Goal: Transaction & Acquisition: Obtain resource

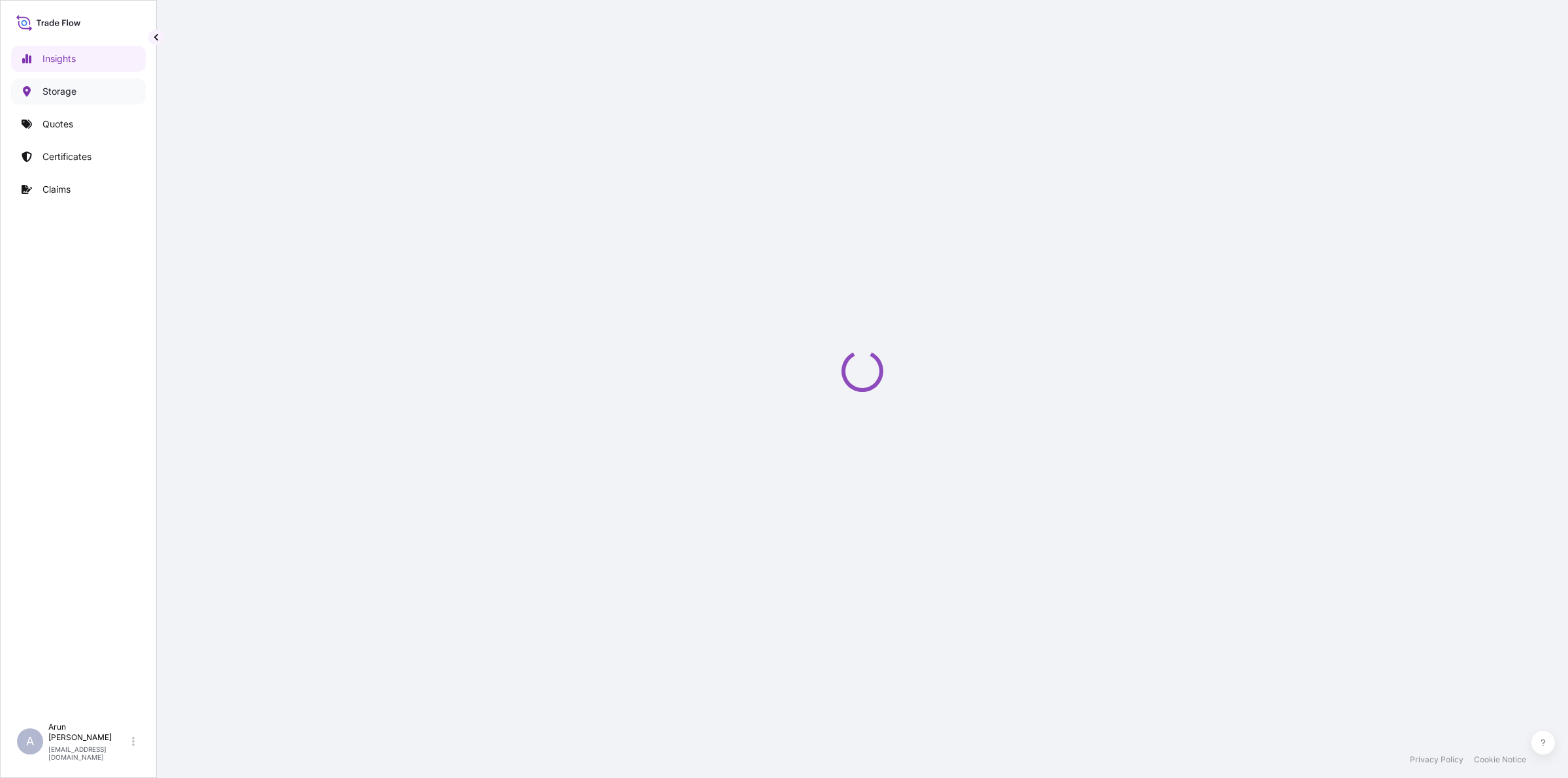
select select "2025"
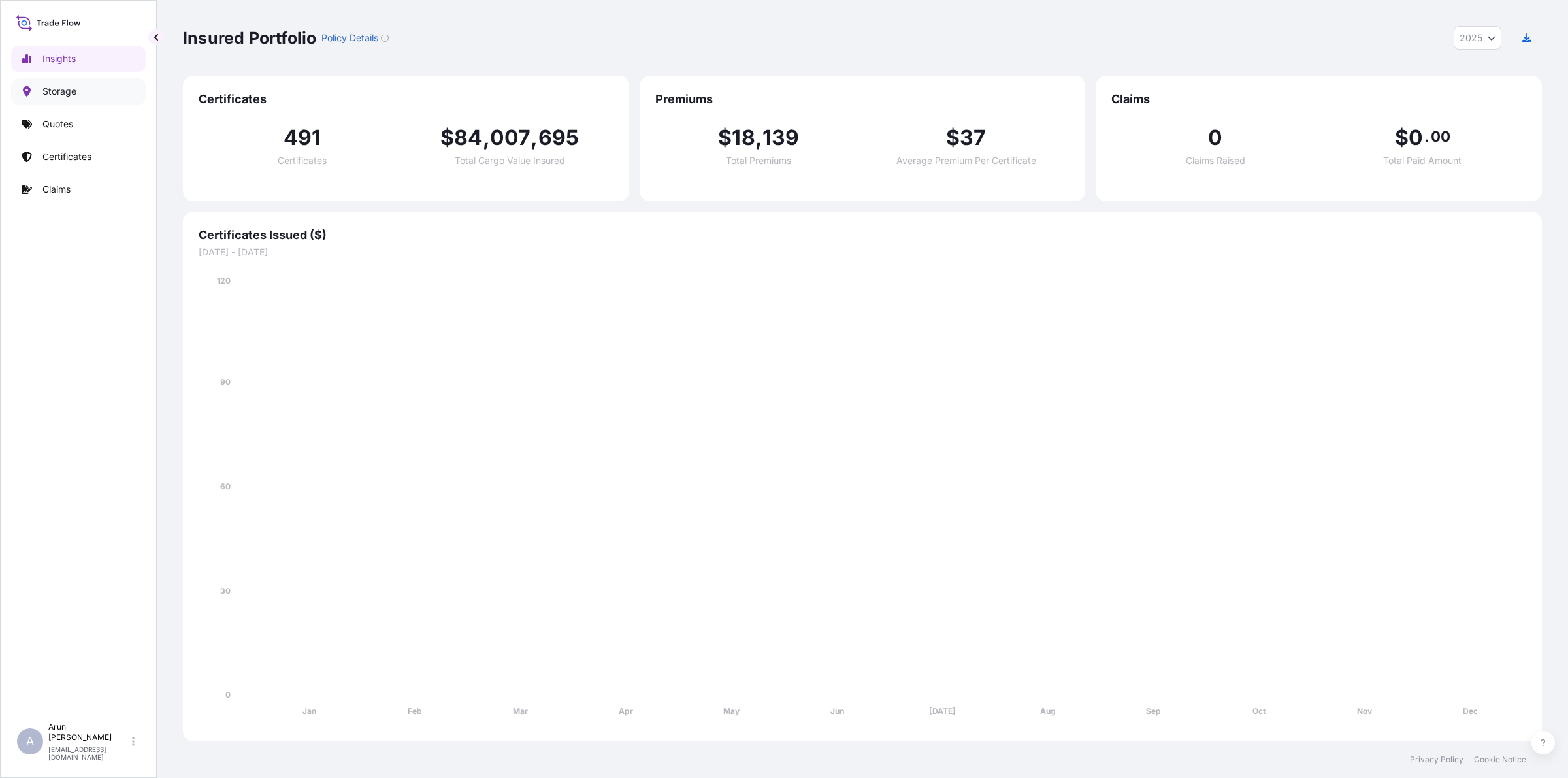
click at [38, 96] on link "Storage" at bounding box center [78, 91] width 135 height 26
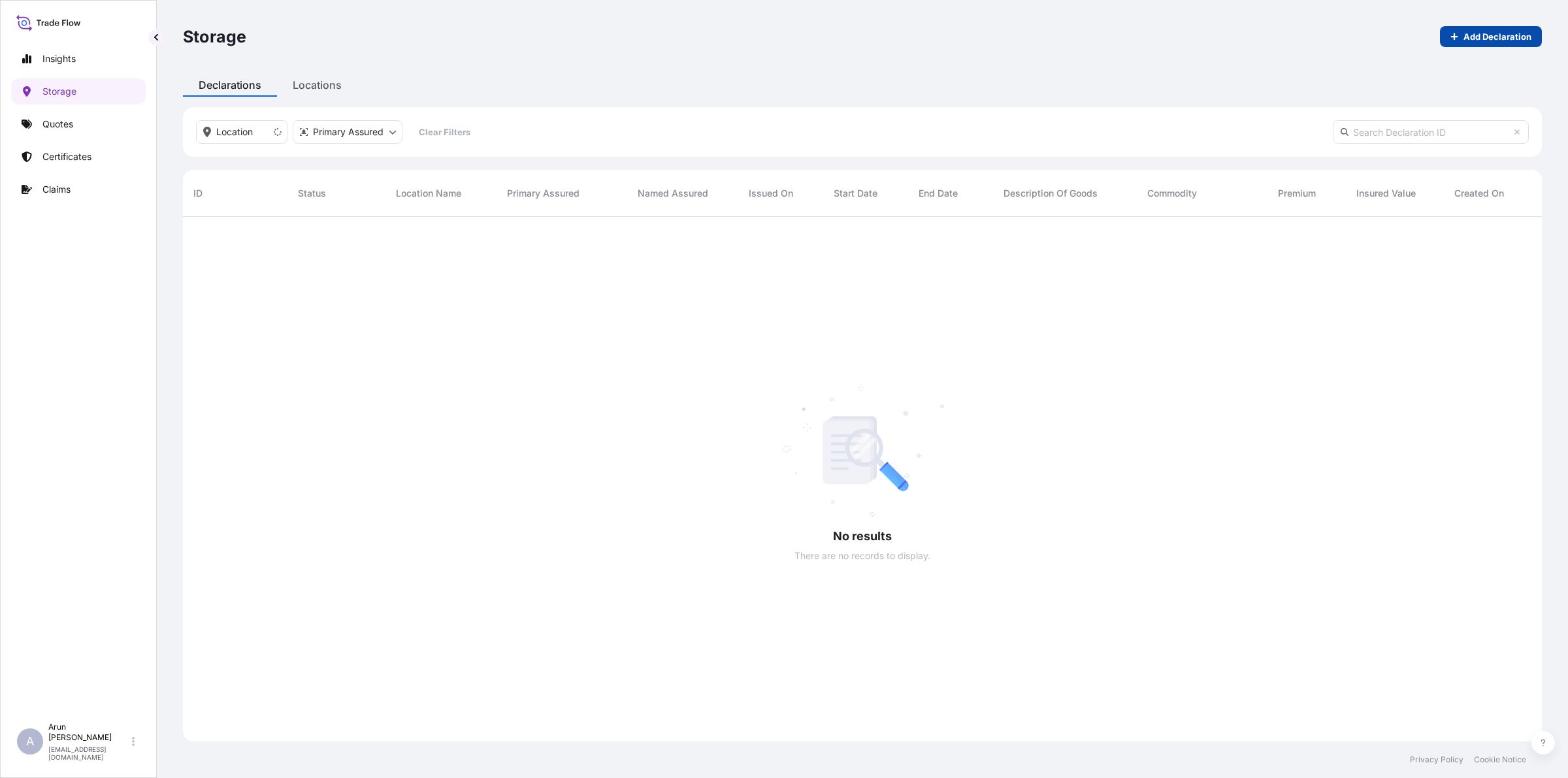
scroll to position [560, 1347]
click at [67, 129] on p "Quotes" at bounding box center [57, 124] width 31 height 13
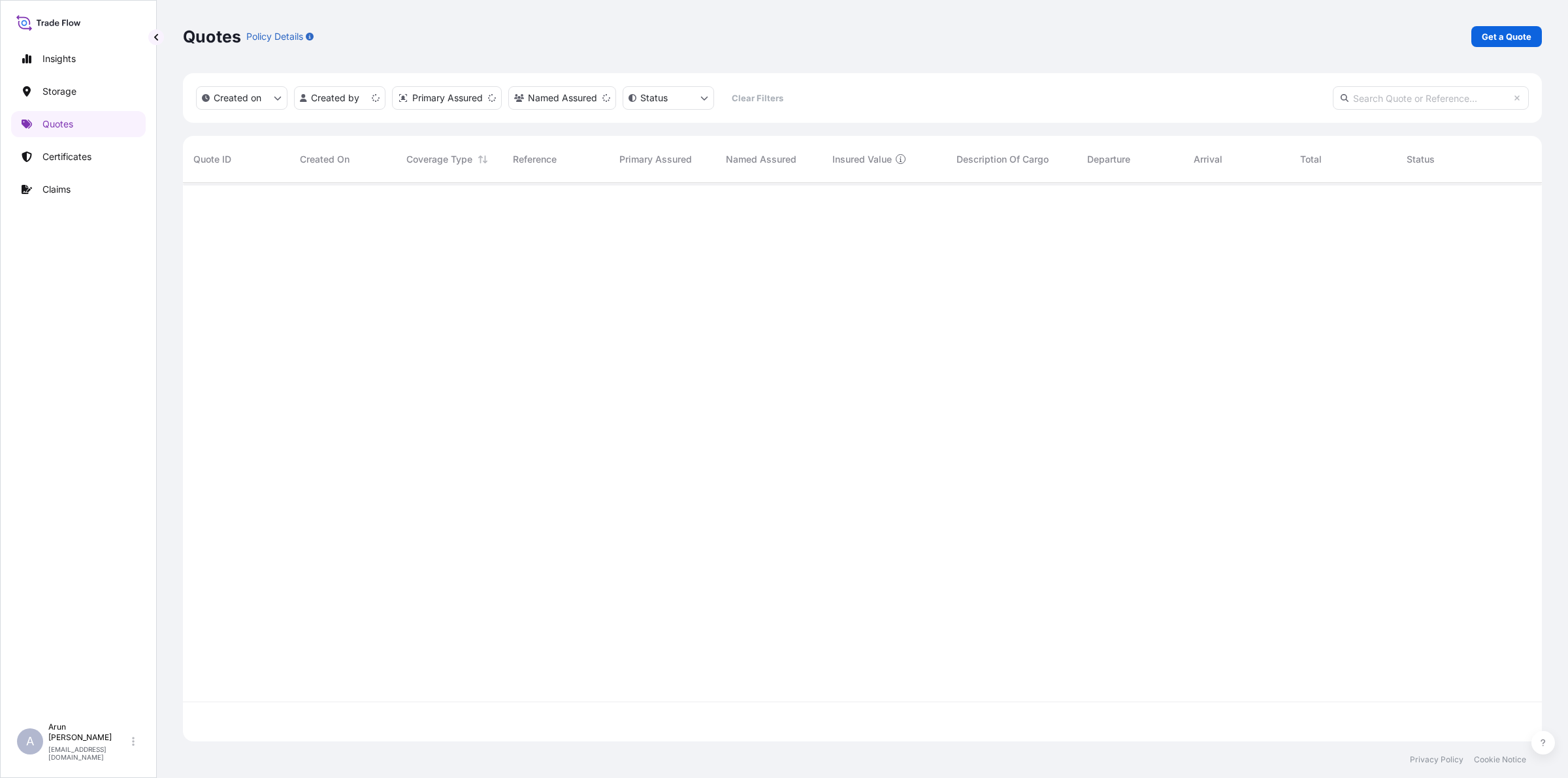
scroll to position [553, 1347]
click at [1517, 24] on div "Quotes Policy Details Get a Quote" at bounding box center [862, 37] width 1359 height 73
click at [1513, 33] on p "Get a Quote" at bounding box center [1506, 37] width 50 height 13
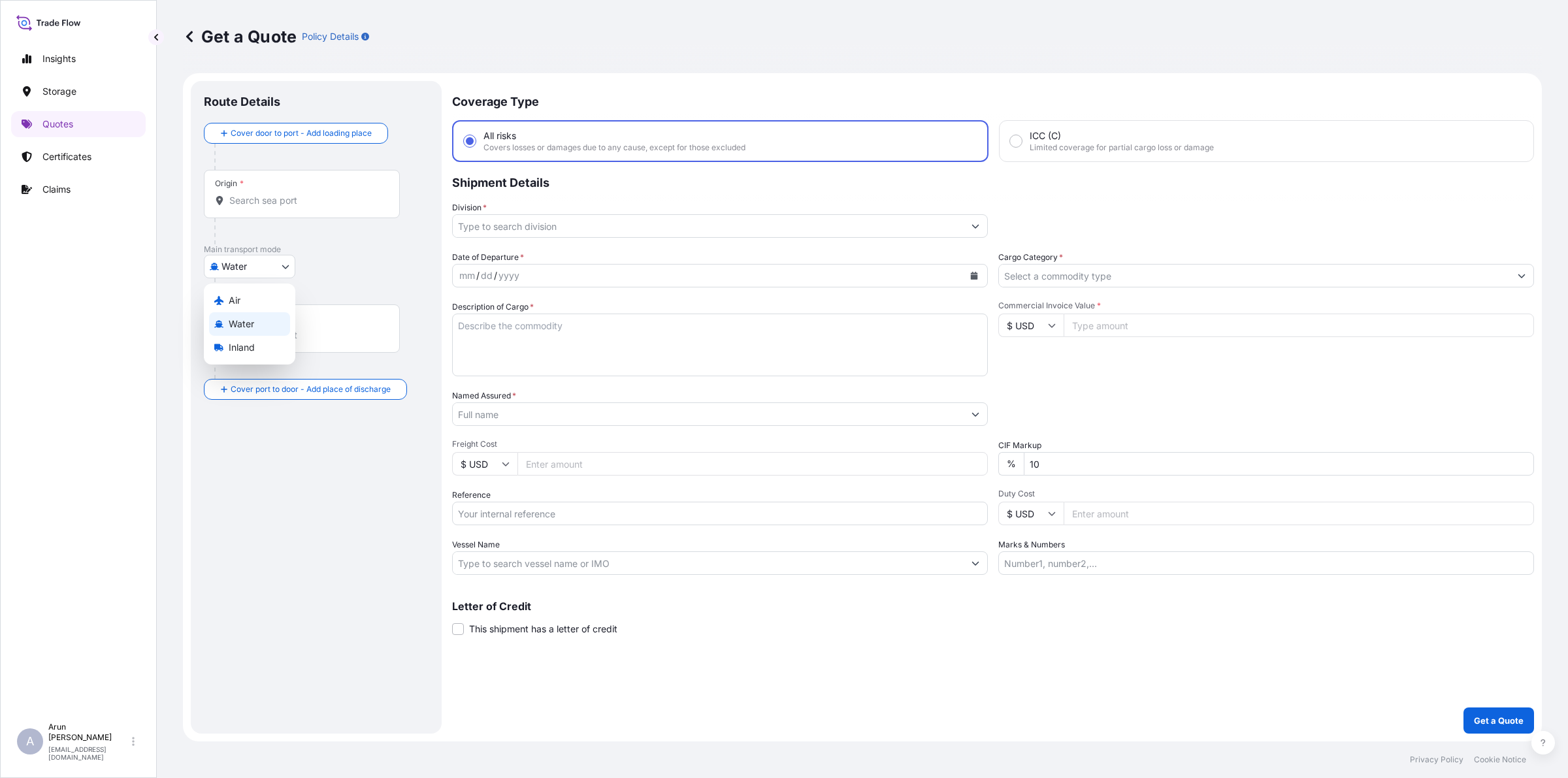
click at [265, 262] on body "Insights Storage Quotes Certificates Claims A [PERSON_NAME] [PERSON_NAME][EMAIL…" at bounding box center [784, 389] width 1568 height 778
click at [249, 341] on span "Inland" at bounding box center [242, 347] width 26 height 13
select select "Inland"
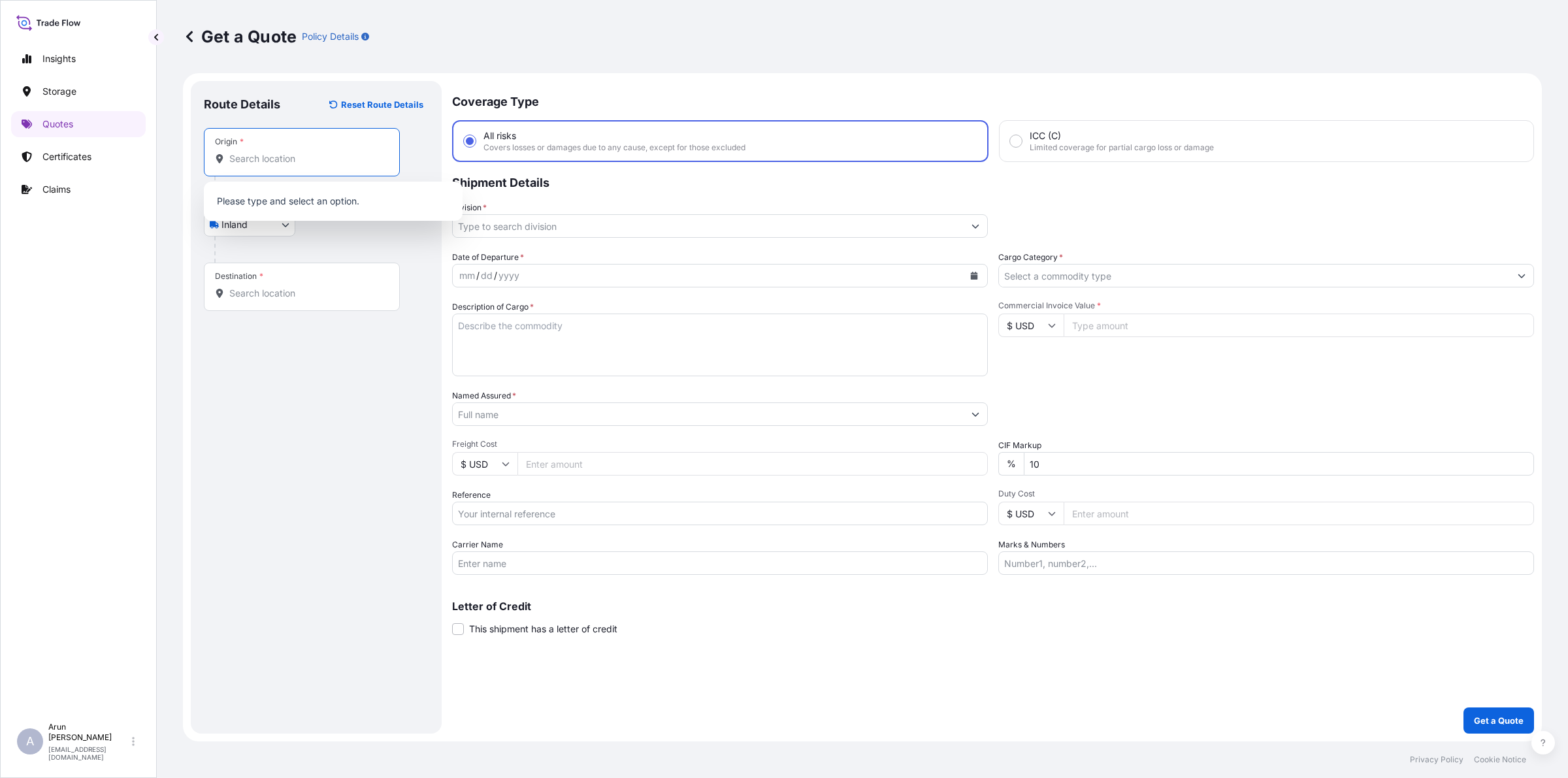
click at [305, 153] on input "Origin *" at bounding box center [307, 159] width 154 height 13
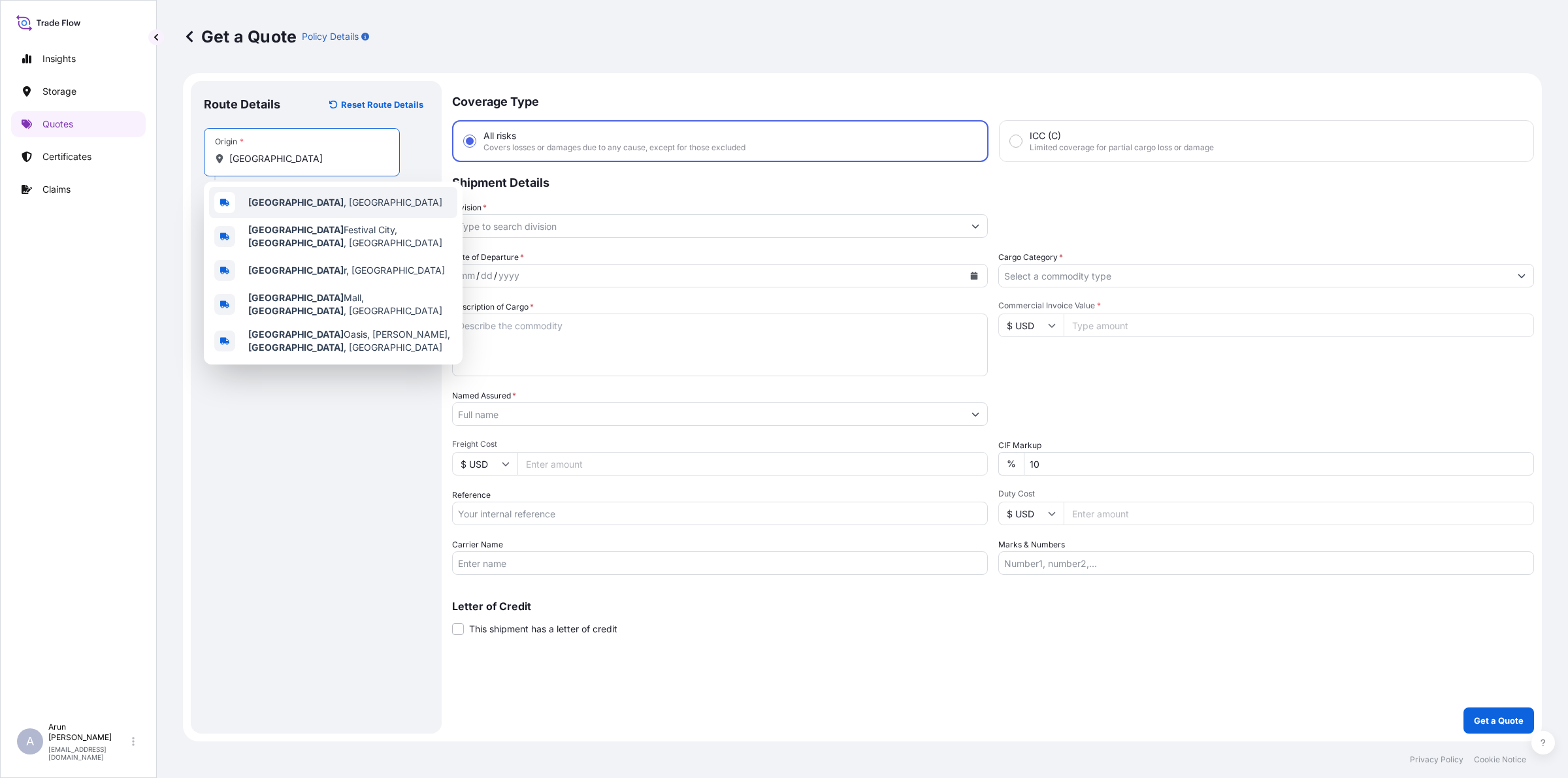
click at [273, 210] on div "[GEOGRAPHIC_DATA] , [GEOGRAPHIC_DATA]" at bounding box center [333, 202] width 248 height 31
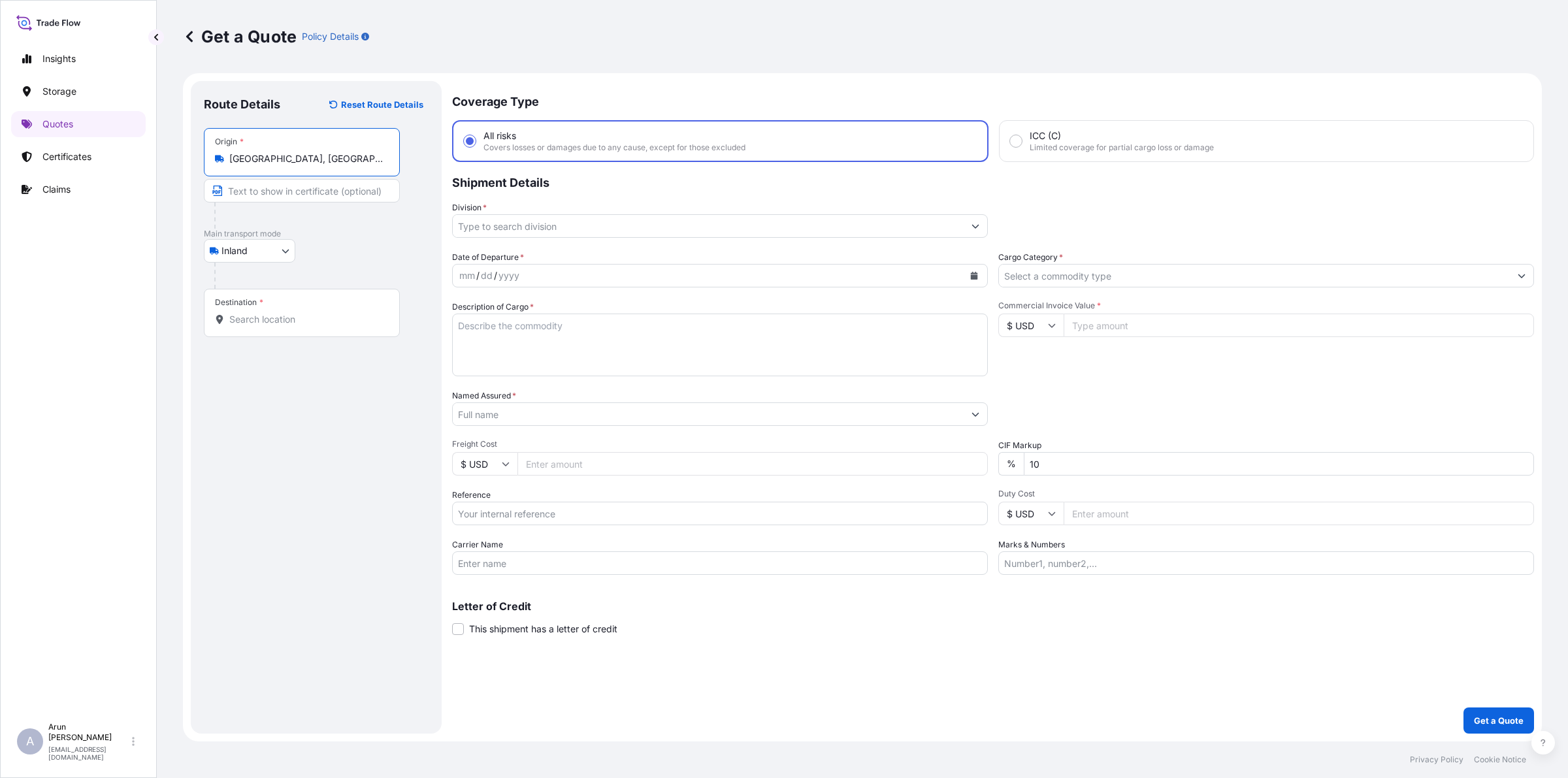
type input "[GEOGRAPHIC_DATA], [GEOGRAPHIC_DATA]"
click at [295, 191] on input "Text to appear on certificate" at bounding box center [302, 190] width 196 height 24
click at [354, 193] on input "QATAR ALUMINIUM LIMITED COMPANY,MESAIEED, [GEOGRAPHIC_DATA], [GEOGRAPHIC_DATA]." at bounding box center [302, 190] width 196 height 24
click at [389, 215] on div at bounding box center [307, 215] width 185 height 26
click at [392, 190] on input "QATAR ALUMINIUM LIMITED COMPANY,MESAIEED, [GEOGRAPHIC_DATA], [GEOGRAPHIC_DATA]." at bounding box center [302, 190] width 196 height 24
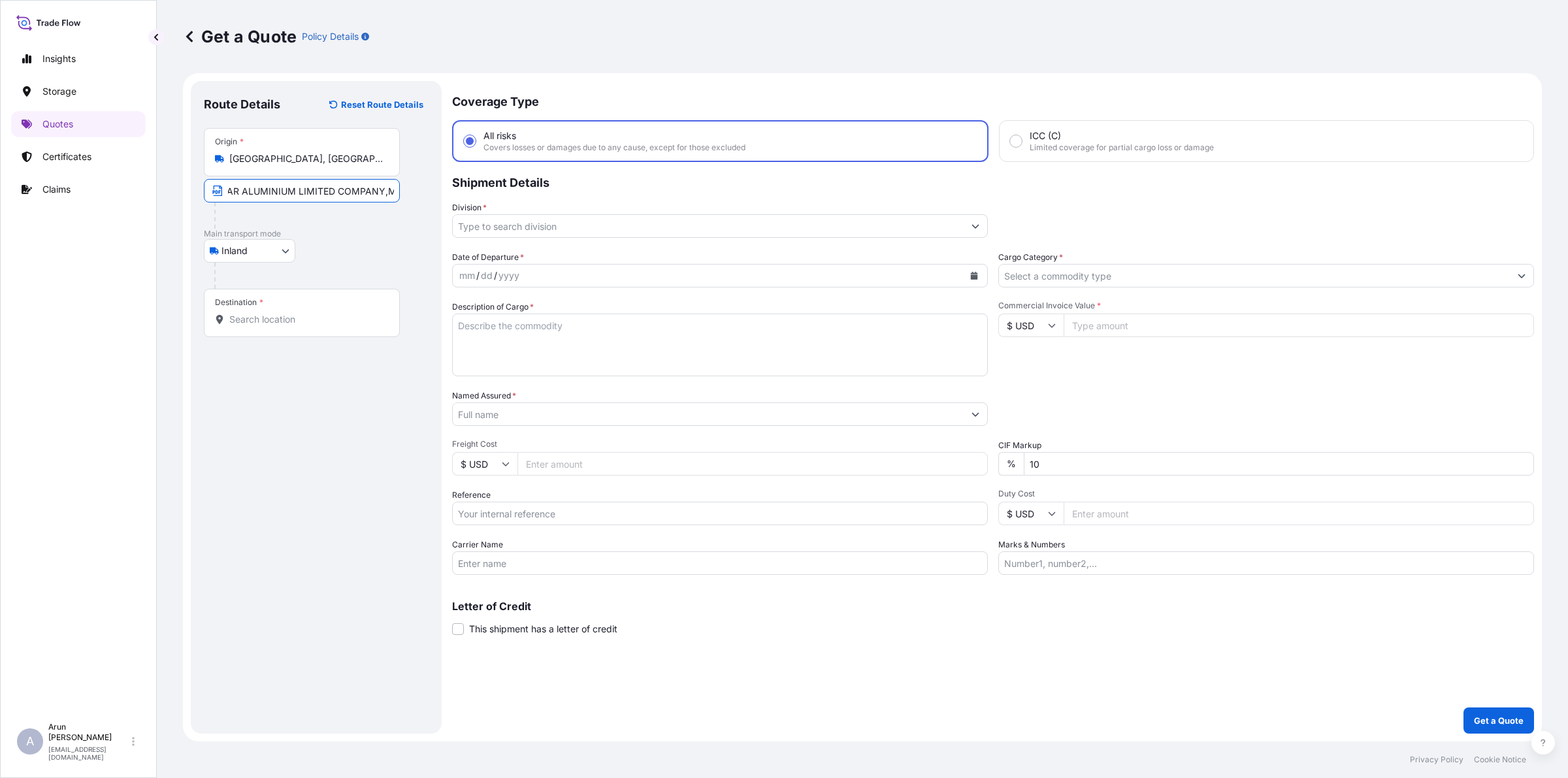
scroll to position [0, 125]
drag, startPoint x: 379, startPoint y: 193, endPoint x: 462, endPoint y: 199, distance: 83.2
click at [462, 199] on form "Route Details Reset Route Details Place of loading Road / Inland Road / Inland …" at bounding box center [862, 407] width 1359 height 668
type input "QATAR ALUMINIUM LIMITED COMPANY(Q.S.C), [GEOGRAPHIC_DATA], [GEOGRAPHIC_DATA]."
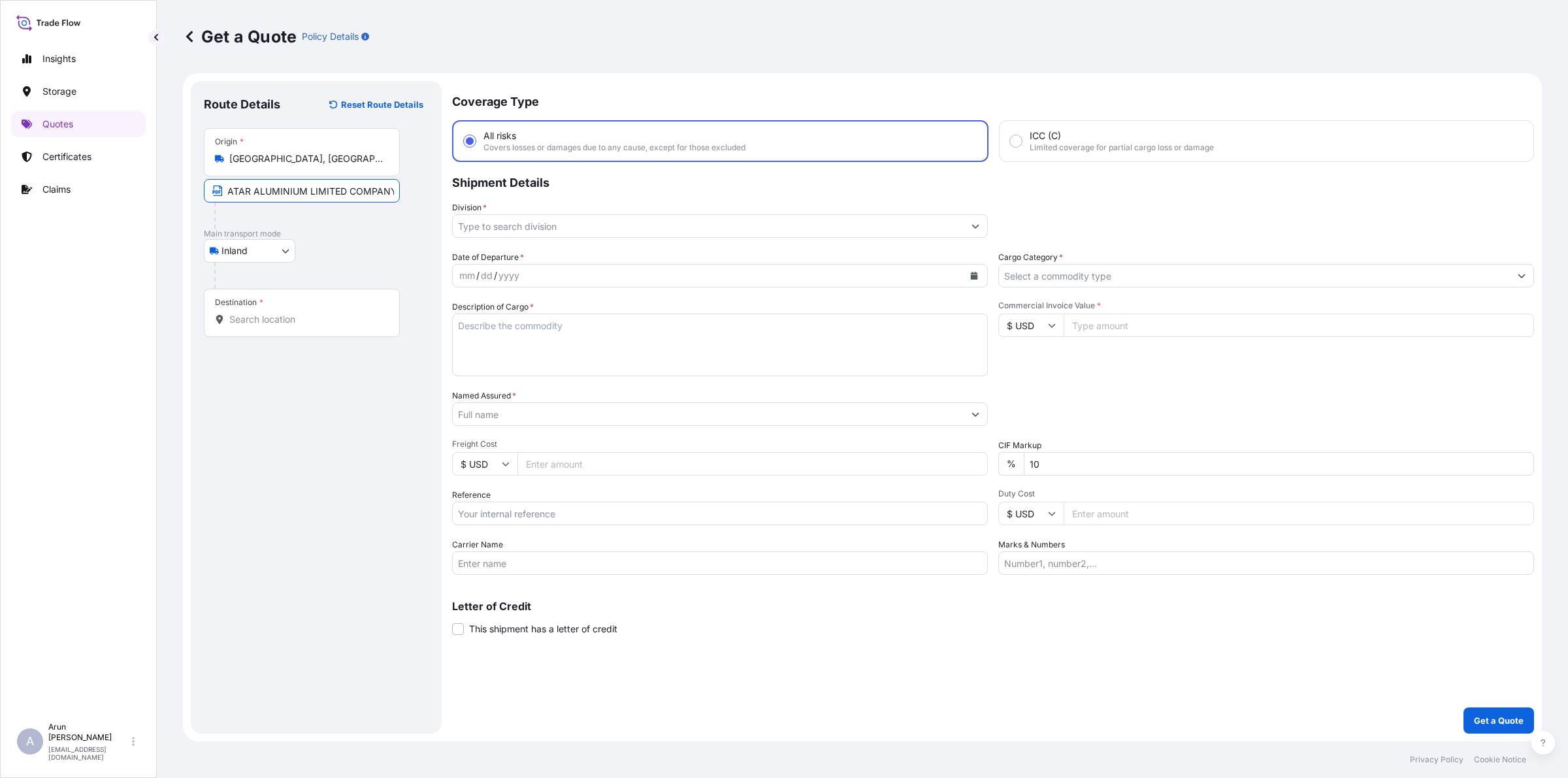
click at [382, 191] on input "QATAR ALUMINIUM LIMITED COMPANY(Q.S.C), [GEOGRAPHIC_DATA], [GEOGRAPHIC_DATA]." at bounding box center [302, 190] width 196 height 24
click at [280, 325] on input "Destination *" at bounding box center [307, 319] width 154 height 13
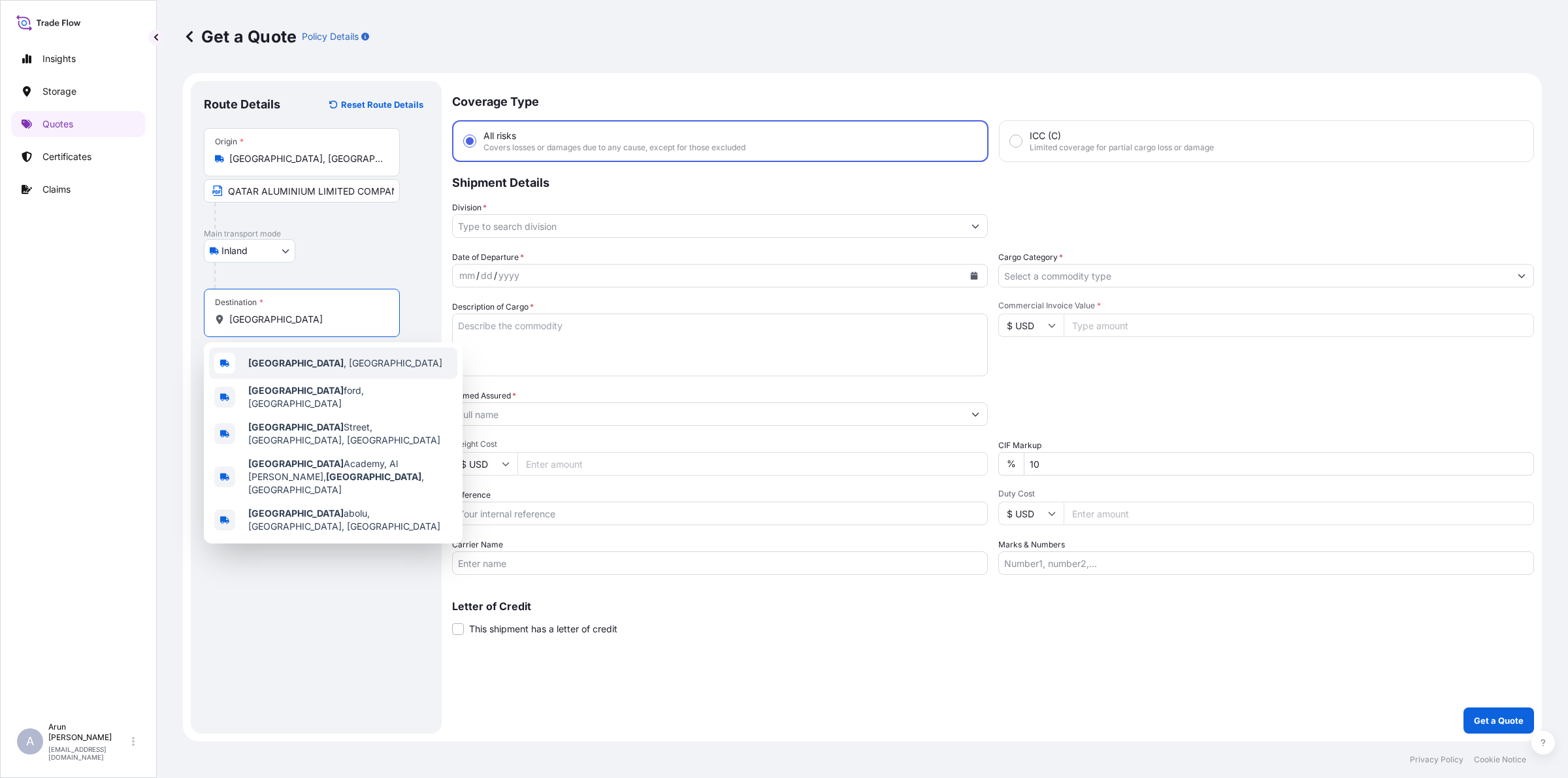
click at [291, 368] on span "[GEOGRAPHIC_DATA] , [GEOGRAPHIC_DATA]" at bounding box center [345, 363] width 194 height 13
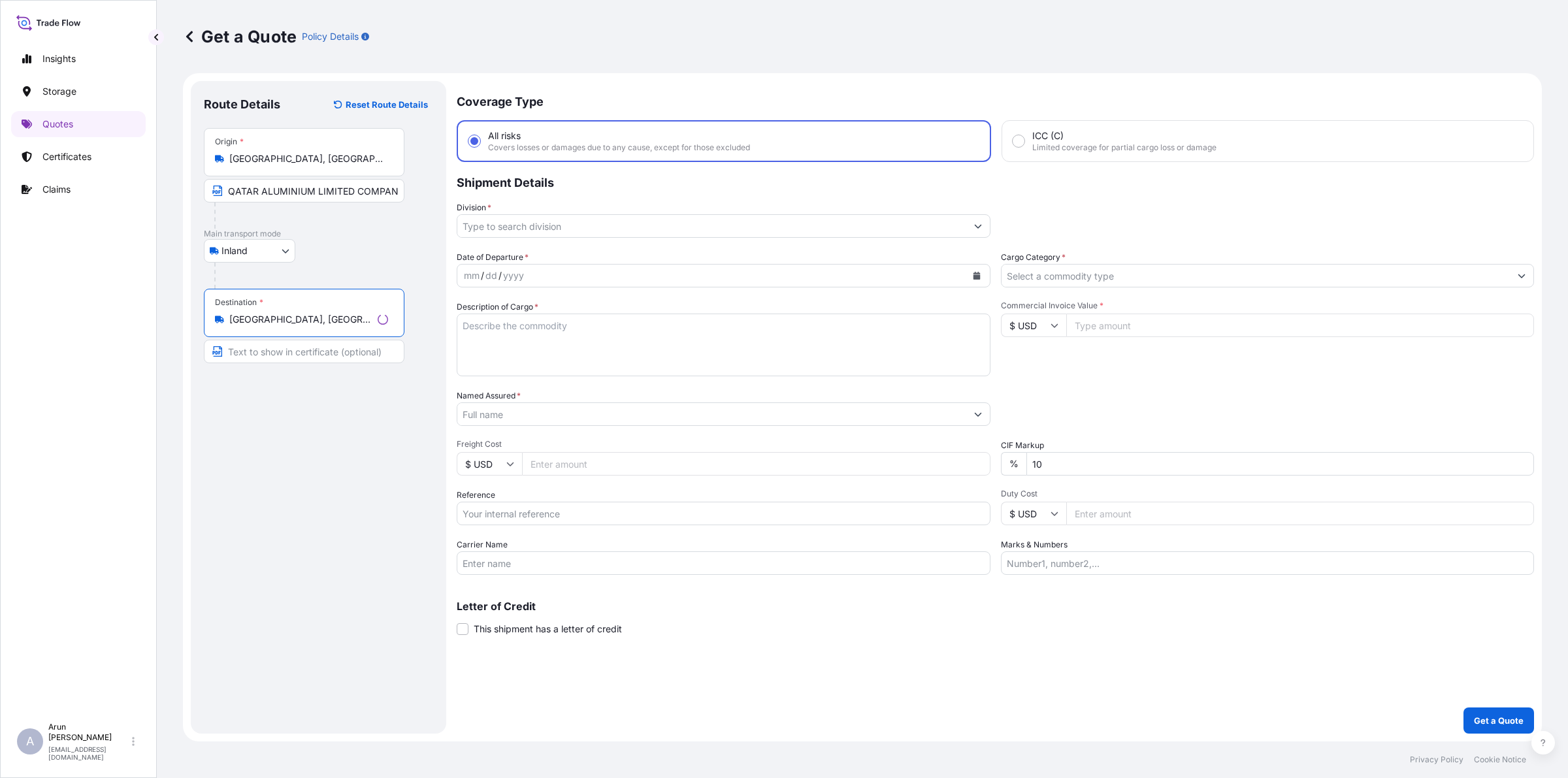
type input "[GEOGRAPHIC_DATA], [GEOGRAPHIC_DATA]"
click at [294, 351] on input "Text to appear on certificate" at bounding box center [304, 351] width 200 height 24
type input "ALBAYAN FOR ALUMINIUM INDUSTRIES CO., [GEOGRAPHIC_DATA], [GEOGRAPHIC_DATA]"
click at [358, 351] on input "ALBAYAN FOR ALUMINIUM INDUSTRIES CO., [GEOGRAPHIC_DATA], [GEOGRAPHIC_DATA]" at bounding box center [302, 351] width 196 height 24
click at [490, 277] on div "dd" at bounding box center [486, 276] width 14 height 16
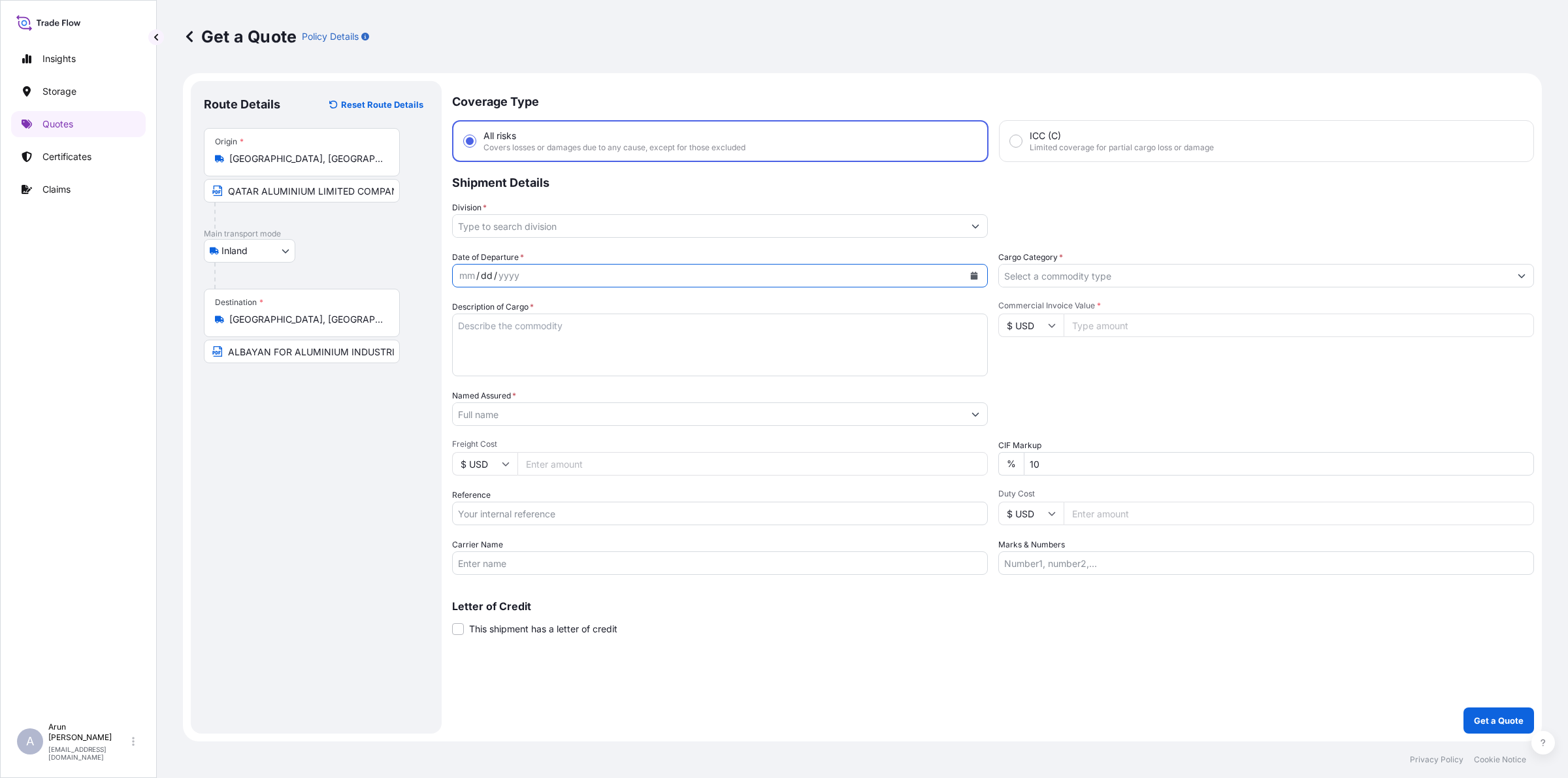
click at [518, 272] on div "yyyy" at bounding box center [508, 276] width 24 height 16
click at [970, 272] on icon "Calendar" at bounding box center [974, 276] width 8 height 8
click at [550, 437] on div "24" at bounding box center [549, 434] width 24 height 24
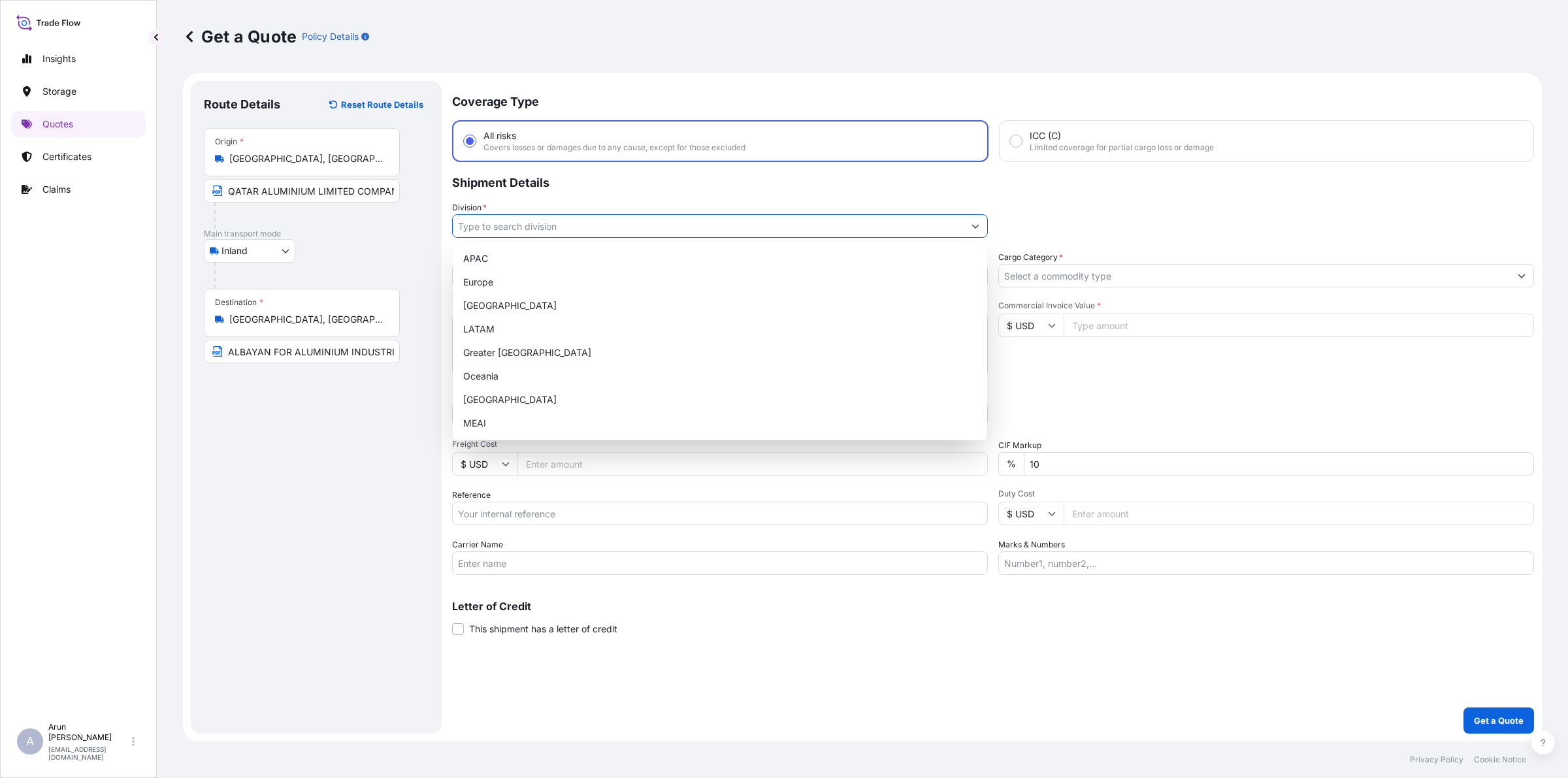
click at [542, 232] on input "Division *" at bounding box center [708, 226] width 511 height 24
click at [488, 422] on div "MEAI" at bounding box center [720, 422] width 524 height 24
type input "MEAI"
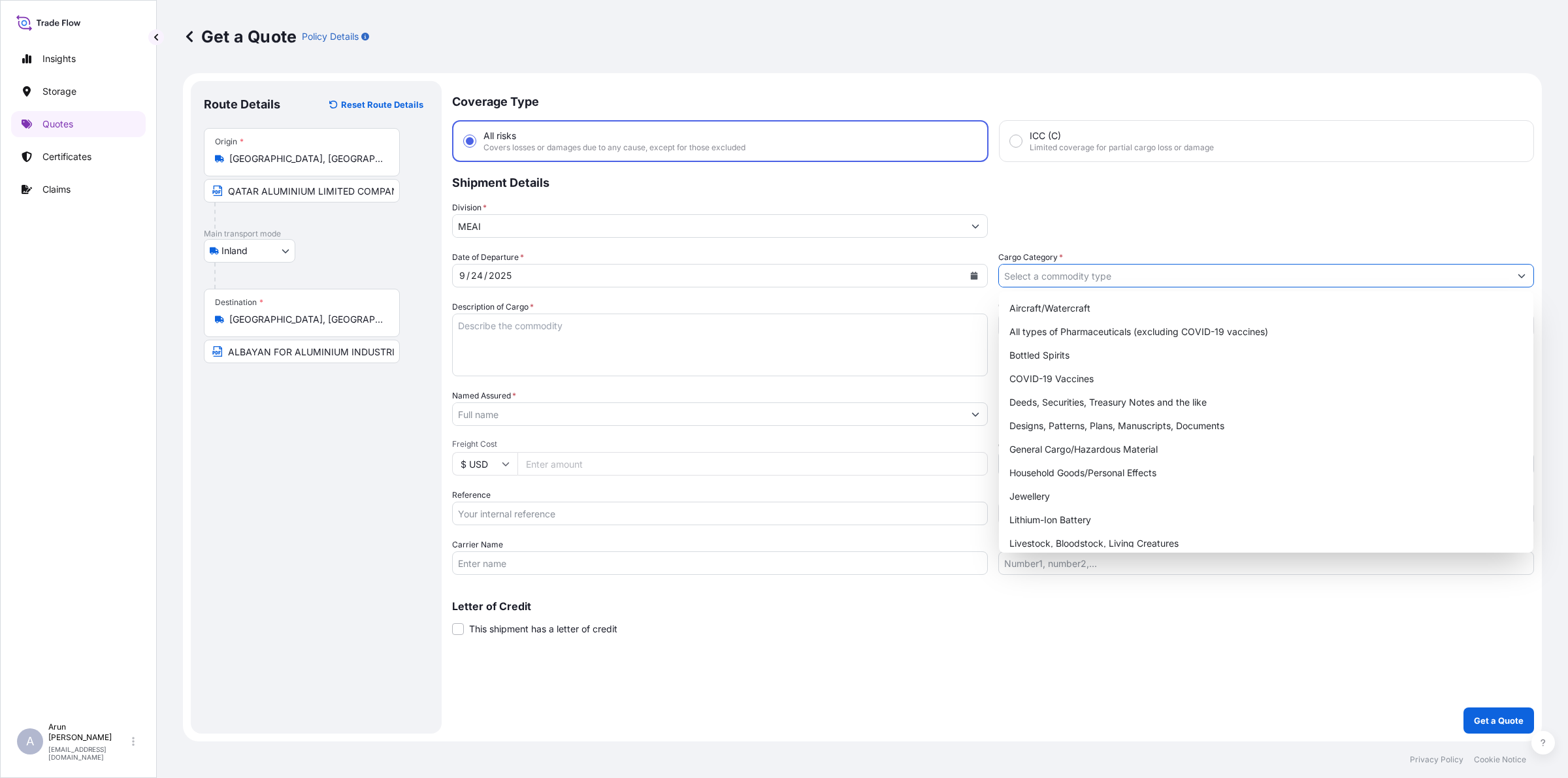
click at [1065, 271] on input "Cargo Category *" at bounding box center [1254, 275] width 511 height 24
click at [1027, 452] on div "General Cargo/Hazardous Material" at bounding box center [1266, 449] width 524 height 24
type input "General Cargo/Hazardous Material"
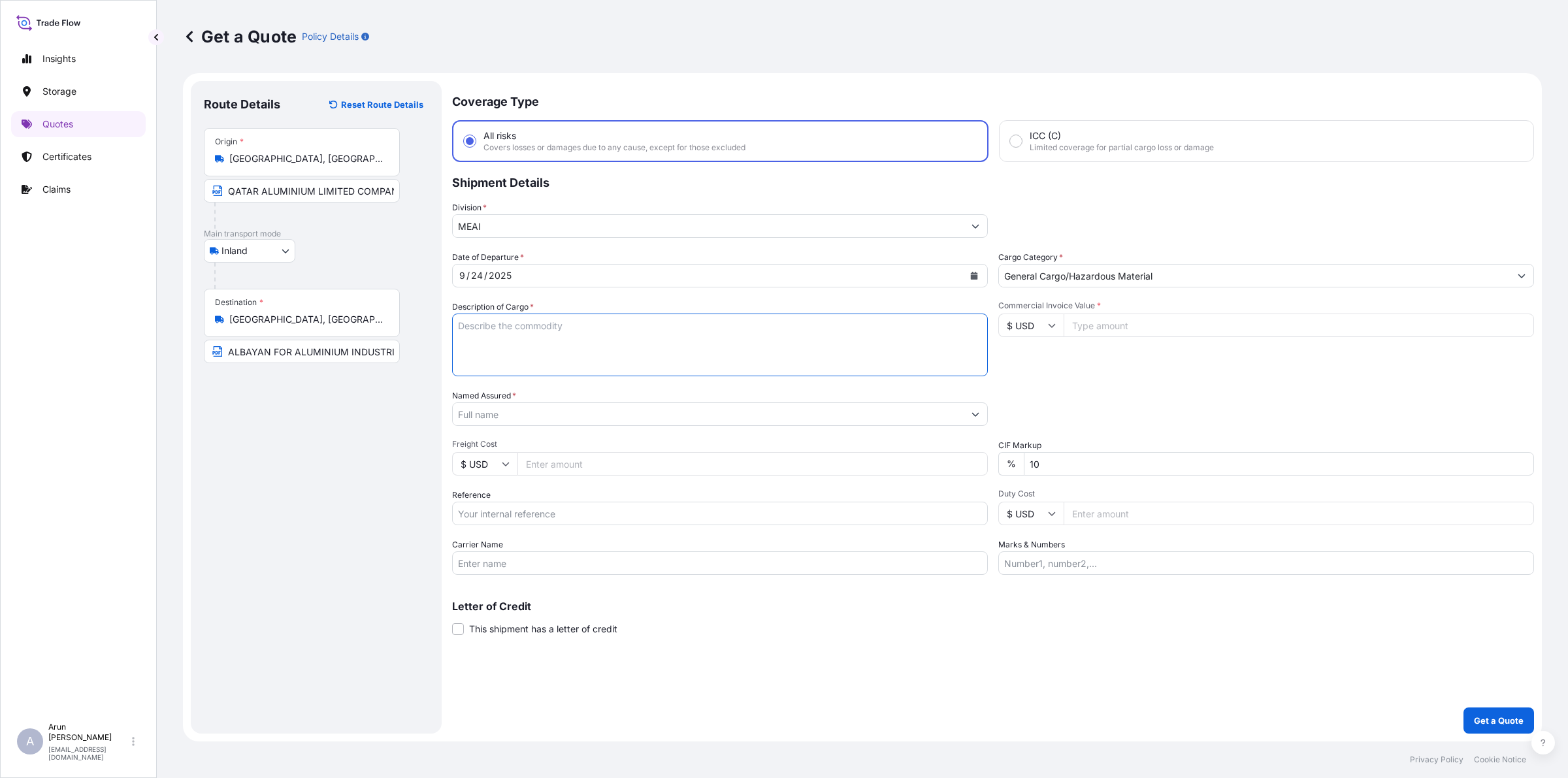
click at [494, 327] on textarea "Description of Cargo *" at bounding box center [719, 344] width 536 height 63
type textarea "EXTRUSION INGOT ALUMINIUM"
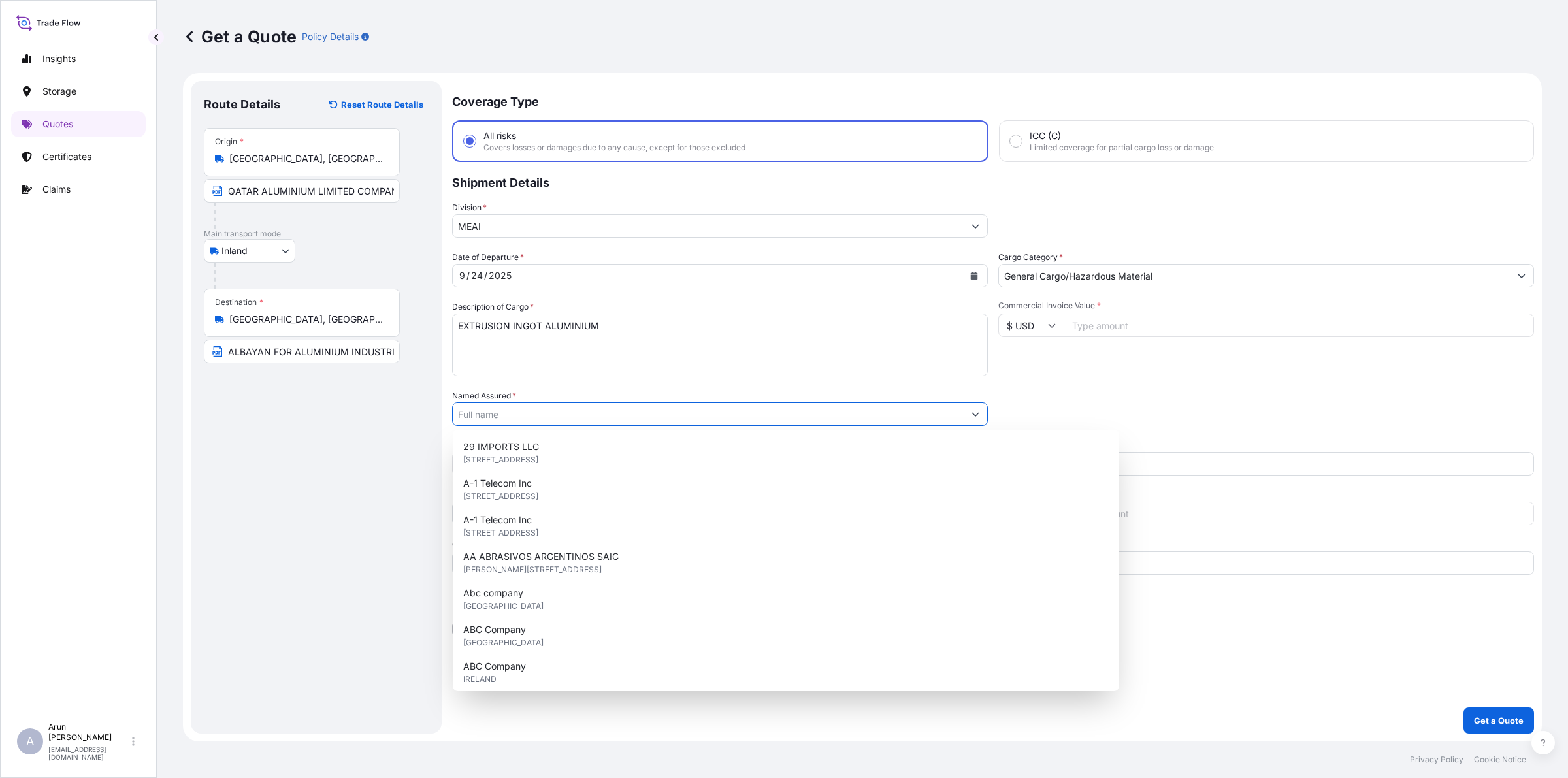
click at [556, 415] on input "Named Assured *" at bounding box center [708, 414] width 511 height 24
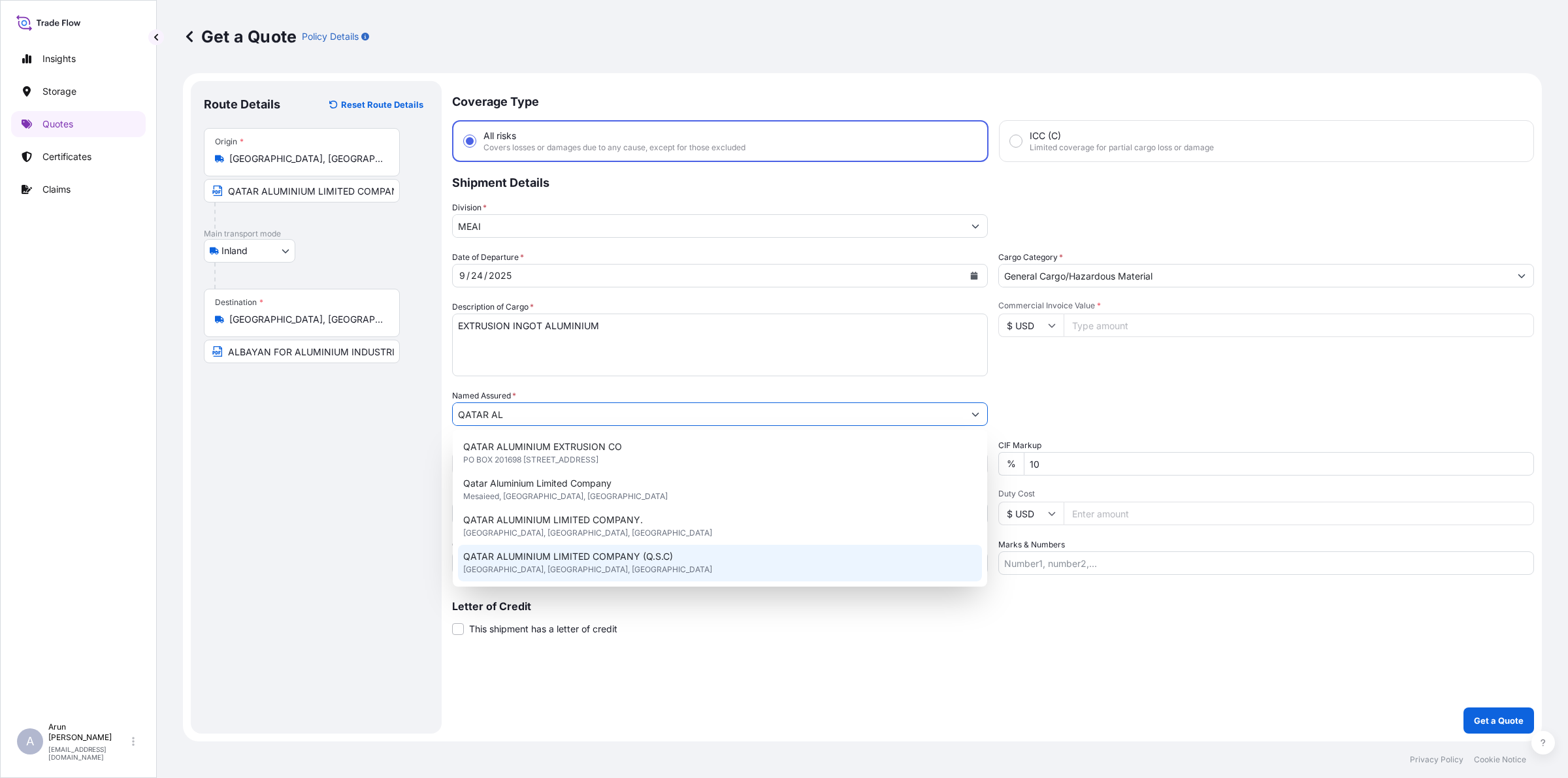
click at [572, 552] on span "QATAR ALUMINIUM LIMITED COMPANY (Q.S.C)" at bounding box center [568, 556] width 210 height 13
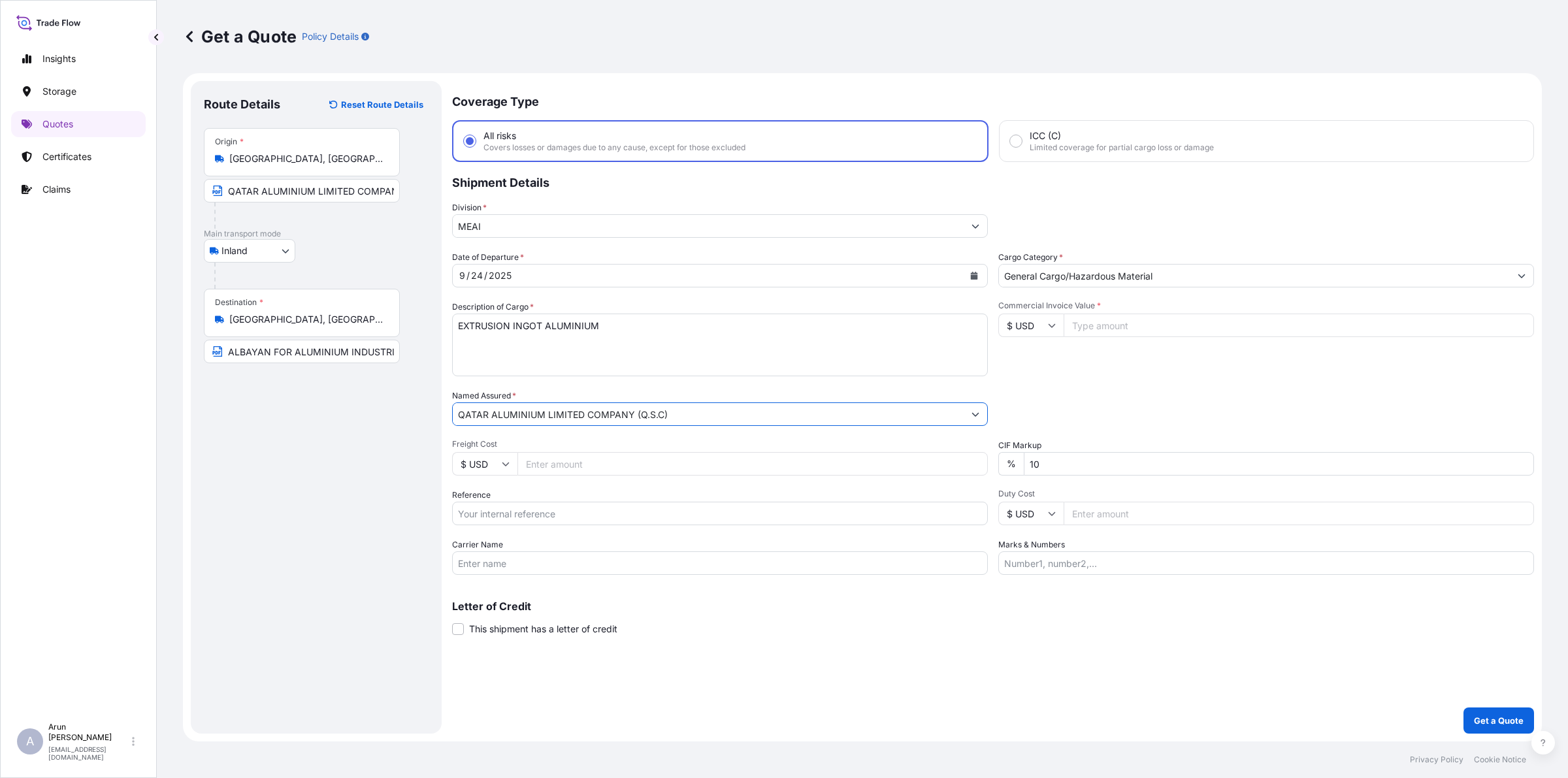
type input "QATAR ALUMINIUM LIMITED COMPANY (Q.S.C)"
click at [586, 458] on input "Freight Cost" at bounding box center [753, 463] width 471 height 24
type input "7400"
click at [564, 522] on input "Reference" at bounding box center [719, 513] width 536 height 24
type input "QA1001045870"
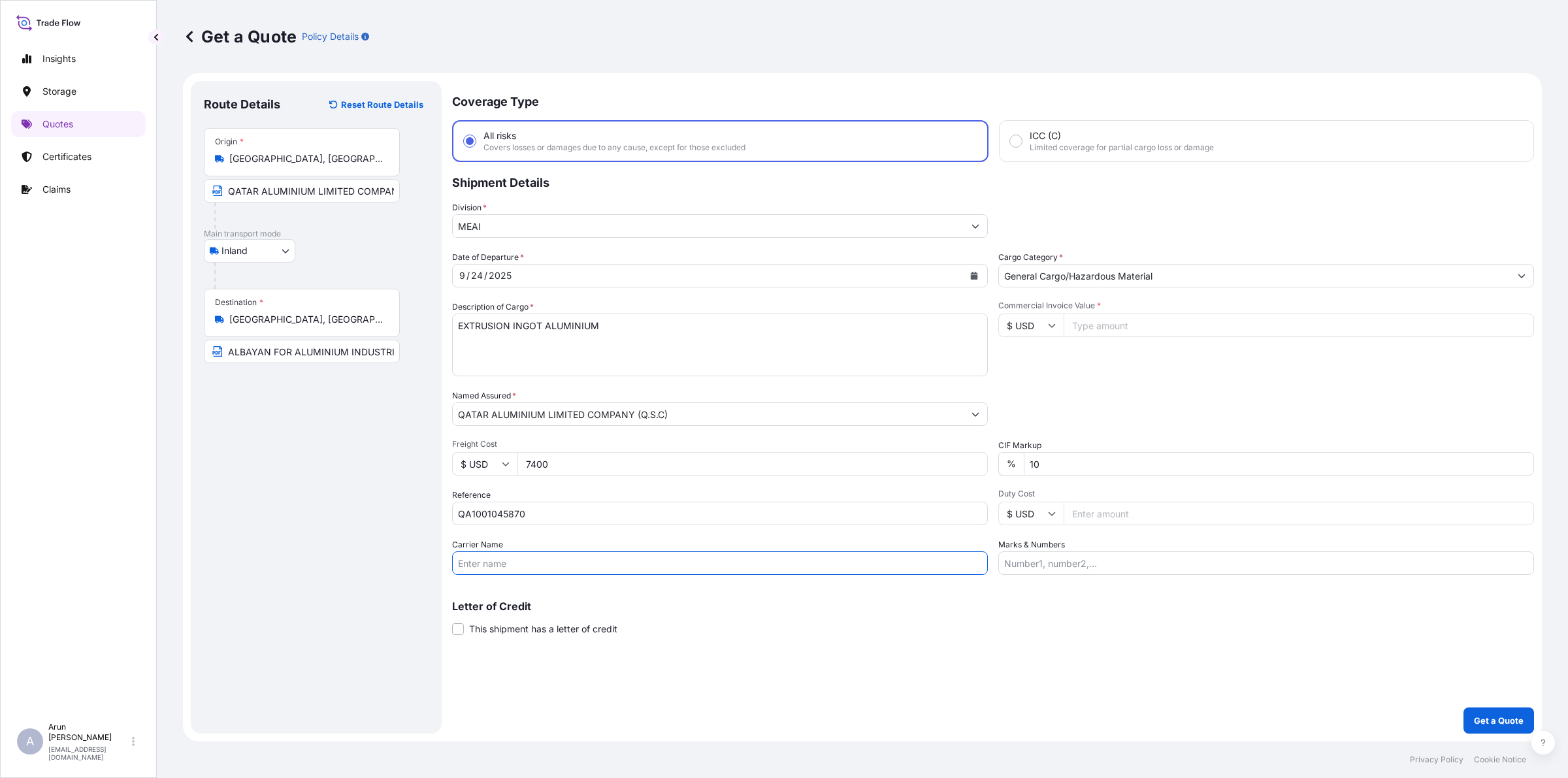
click at [578, 552] on input "Carrier Name" at bounding box center [719, 563] width 536 height 24
type input "BY TRUCK"
click at [1086, 333] on input "Commercial Invoice Value *" at bounding box center [1299, 325] width 471 height 24
type input "207023.15"
click at [1083, 563] on input "Marks & Numbers" at bounding box center [1266, 563] width 536 height 24
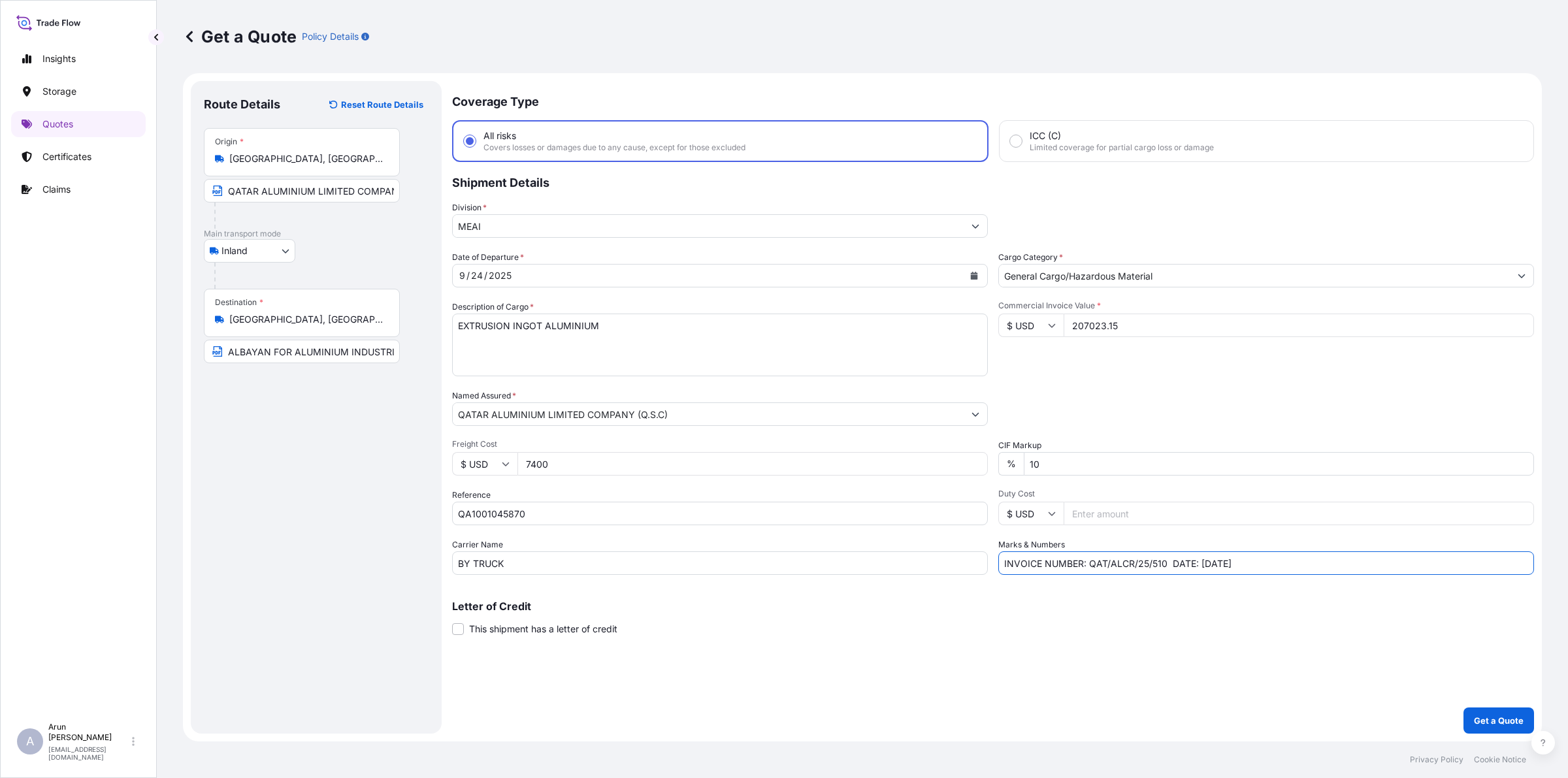
click at [1162, 563] on input "INVOICE NUMBER: QAT/ALCR/25/510 DATE: [DATE]" at bounding box center [1266, 563] width 536 height 24
click at [1208, 563] on input "INVOICE NUMBER: QAT/ALCR/25/558 DATE: [DATE]" at bounding box center [1266, 563] width 536 height 24
click at [1265, 556] on input "INVOICE NUMBER: QAT/ALCR/25/558 DATE: [DATE]" at bounding box center [1266, 563] width 536 height 24
type input "INVOICE NUMBER: QAT/ALCR/25/558 DATE: [DATE]"
click at [1500, 716] on p "Get a Quote" at bounding box center [1498, 721] width 50 height 13
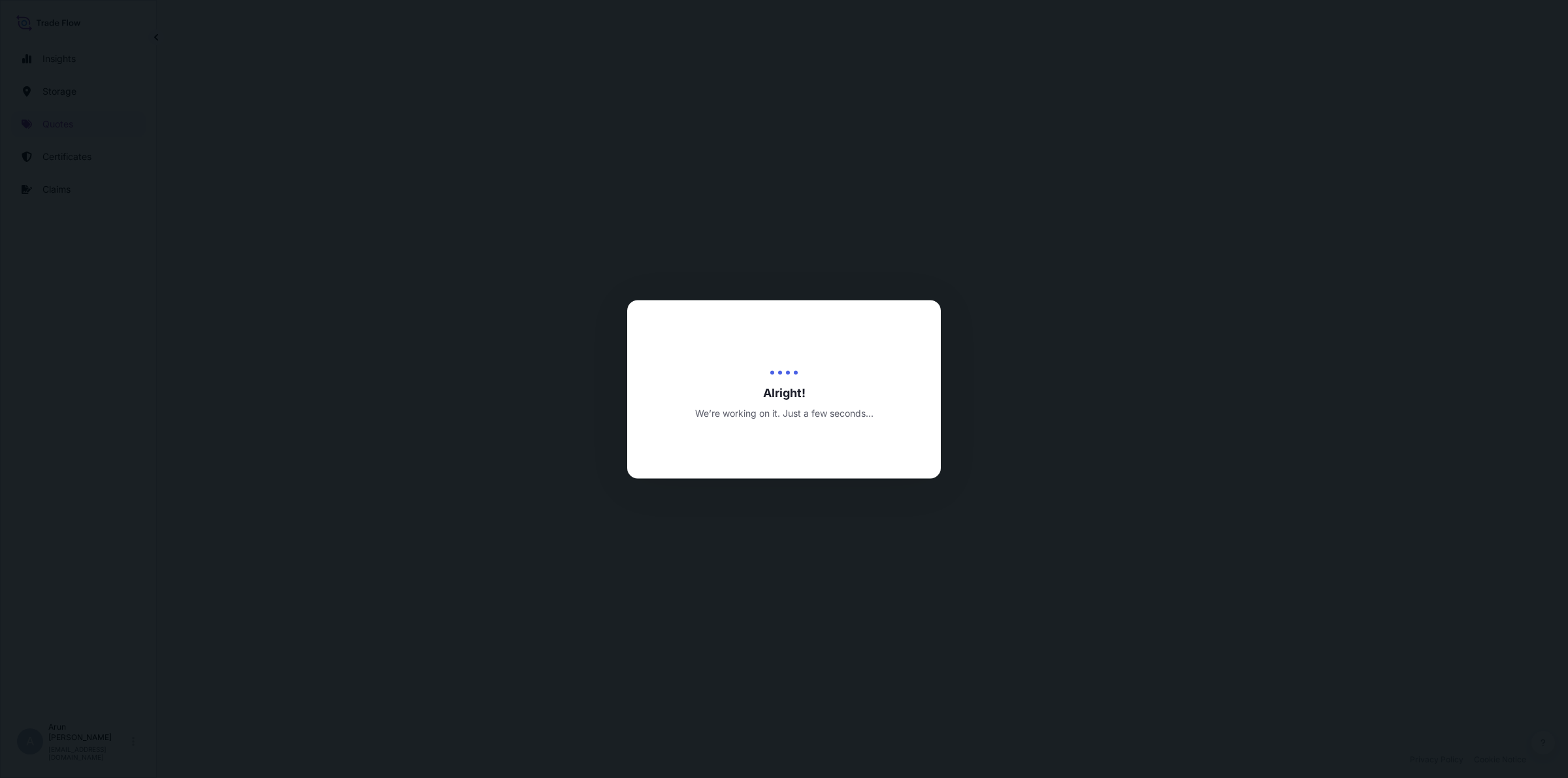
select select "Inland"
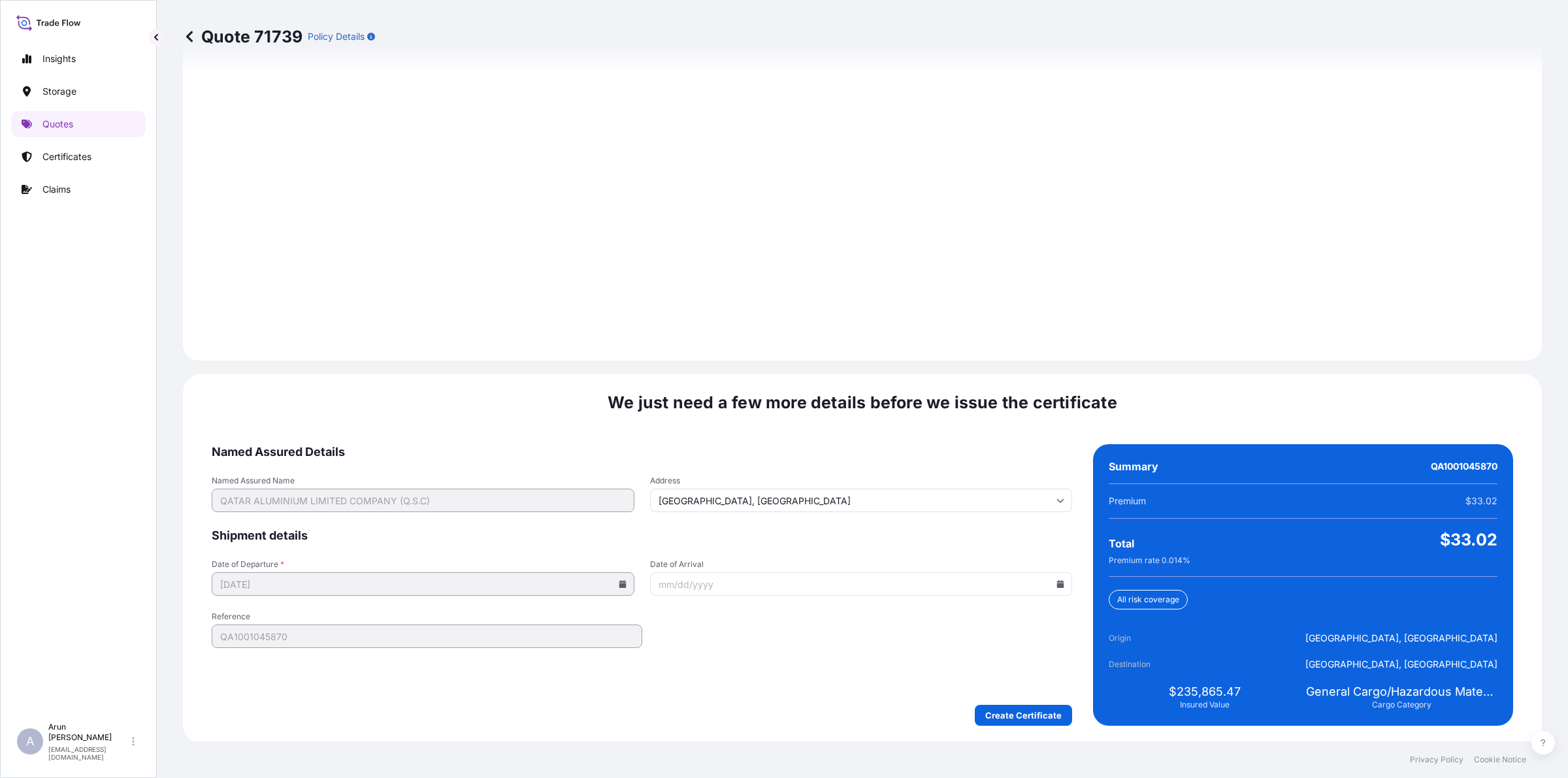
scroll to position [1695, 0]
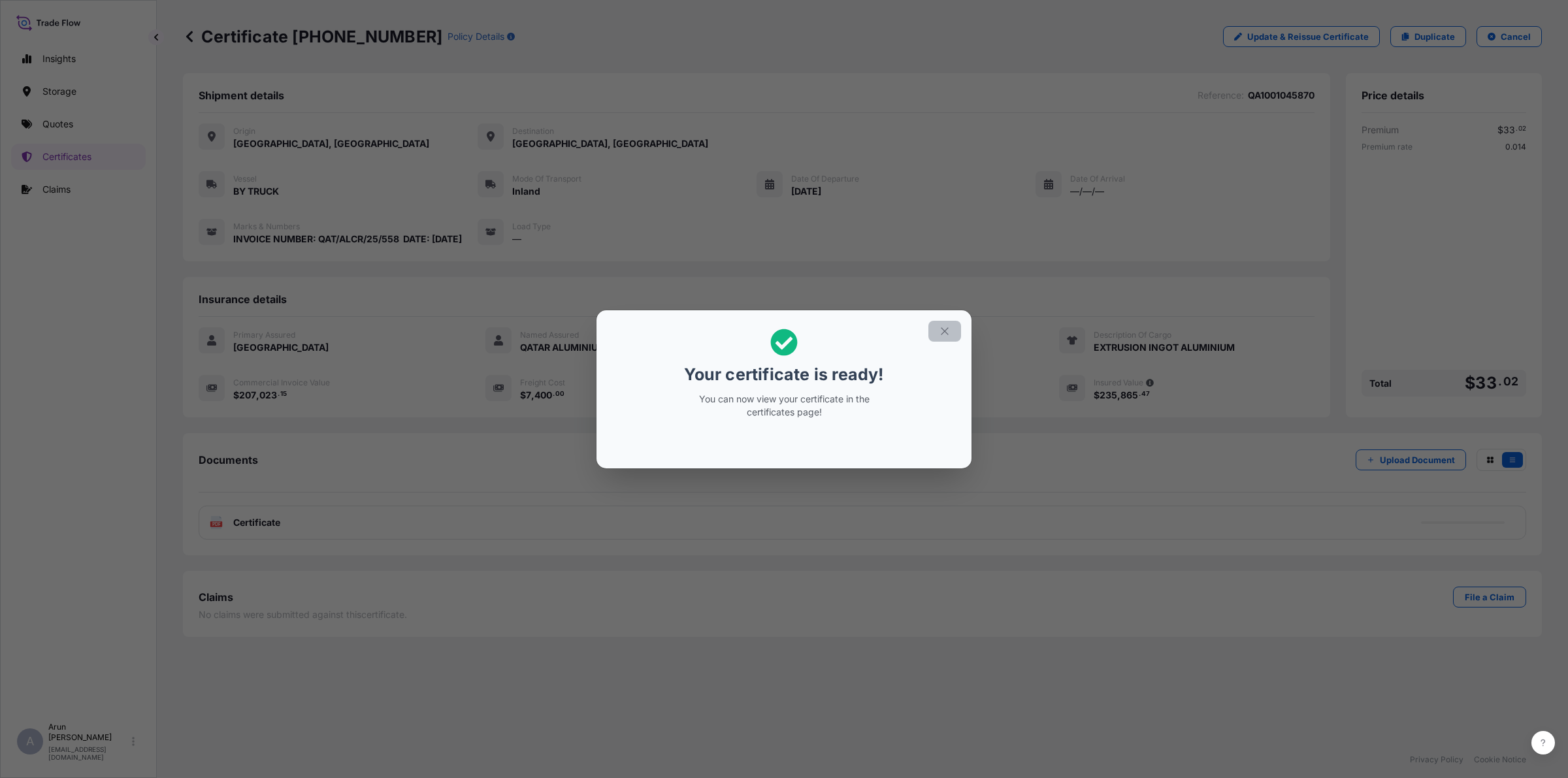
click at [945, 330] on icon "button" at bounding box center [944, 331] width 8 height 8
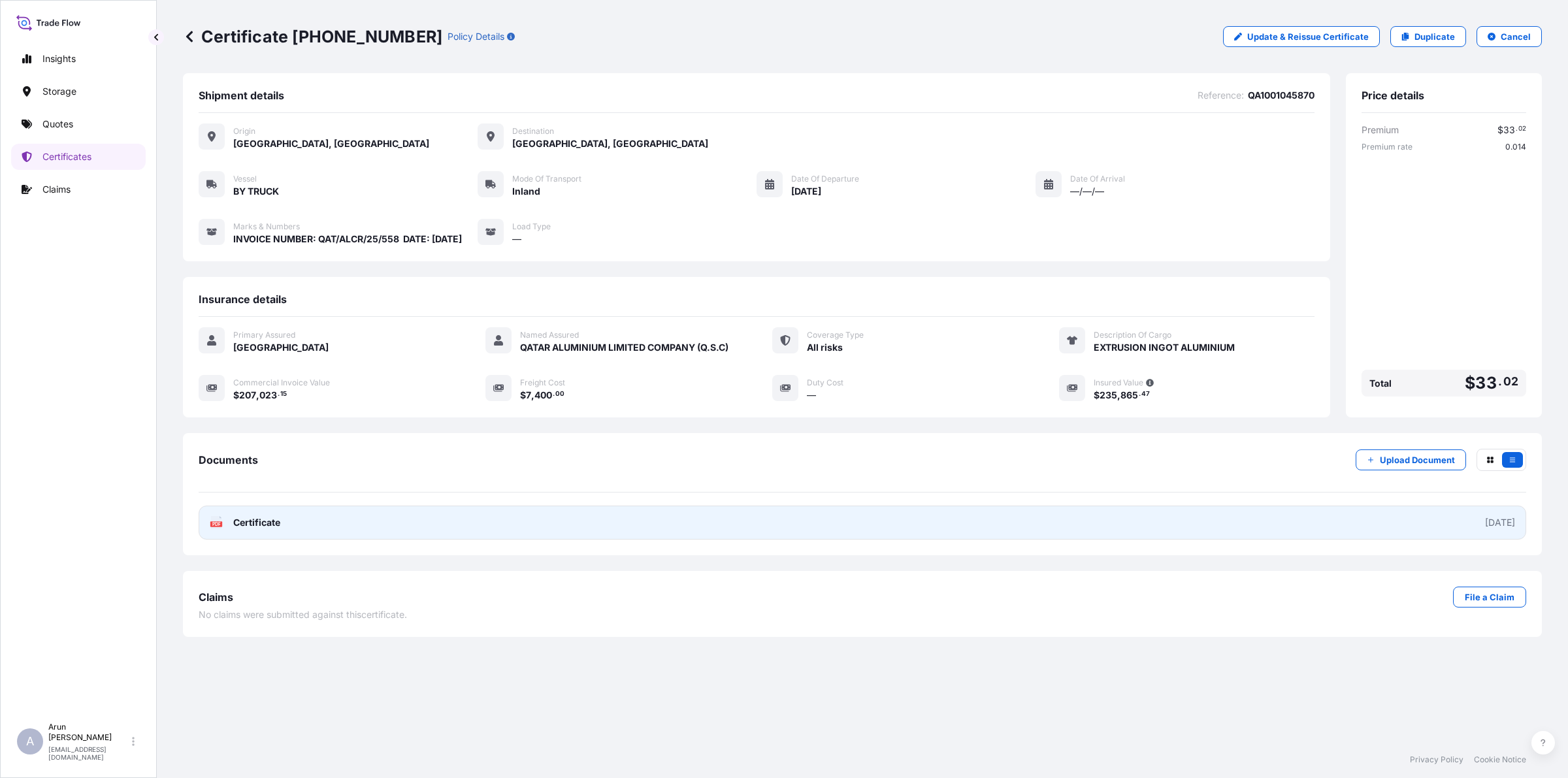
click at [297, 539] on link "PDF Certificate [DATE]" at bounding box center [862, 522] width 1327 height 34
